Goal: Task Accomplishment & Management: Complete application form

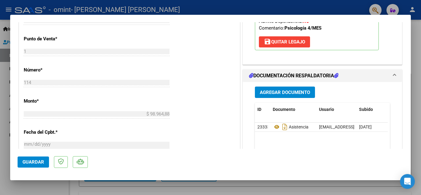
scroll to position [339, 0]
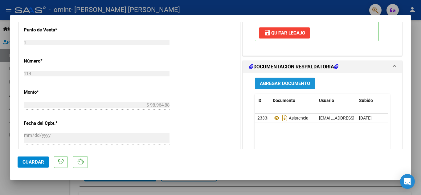
click at [284, 81] on span "Agregar Documento" at bounding box center [285, 84] width 50 height 6
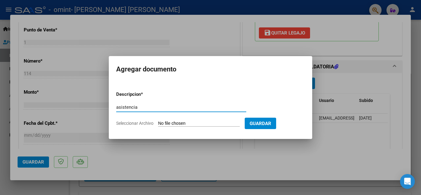
type input "asistencia"
click at [192, 122] on input "Seleccionar Archivo" at bounding box center [199, 124] width 82 height 6
type input "C:\fakepath\asistencia Thiago psico (7).pdf"
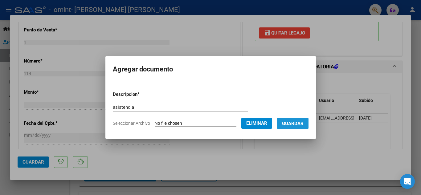
click at [301, 122] on span "Guardar" at bounding box center [293, 124] width 22 height 6
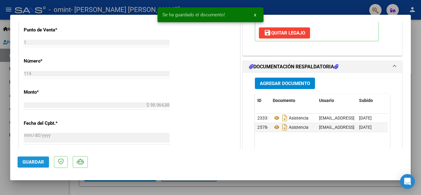
click at [36, 159] on button "Guardar" at bounding box center [33, 161] width 31 height 11
